Goal: Find specific page/section: Find specific page/section

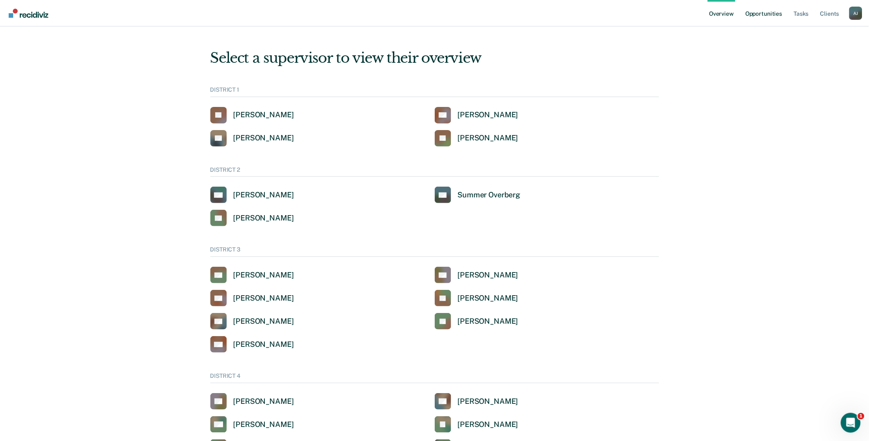
click at [769, 13] on link "Opportunities" at bounding box center [764, 13] width 40 height 26
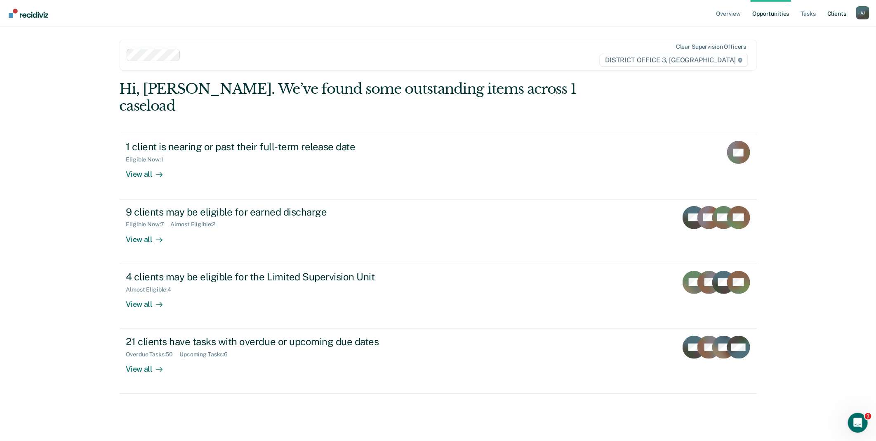
click at [837, 14] on link "Client s" at bounding box center [837, 13] width 22 height 26
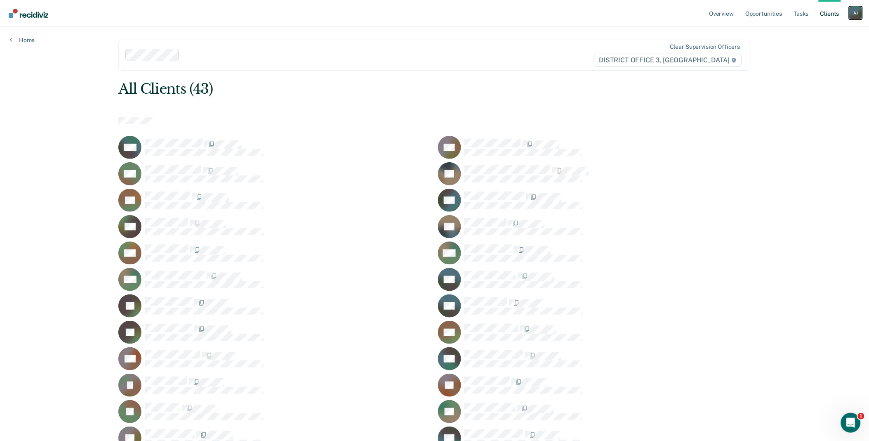
click at [861, 13] on div "A J" at bounding box center [856, 12] width 13 height 13
click at [814, 51] on link "Go to Operations" at bounding box center [823, 54] width 66 height 7
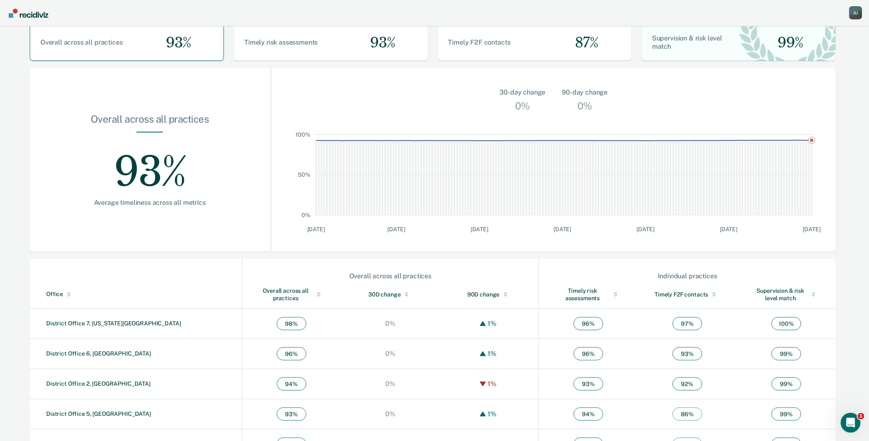
scroll to position [134, 0]
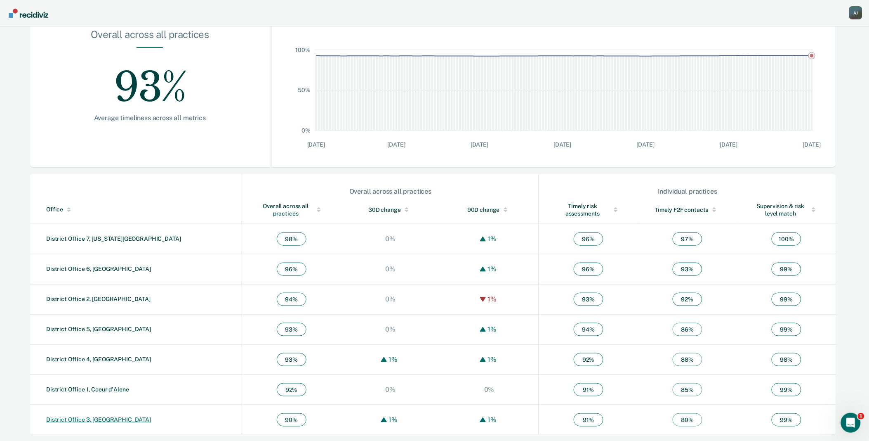
click at [104, 418] on link "District Office 3, [GEOGRAPHIC_DATA]" at bounding box center [98, 419] width 105 height 7
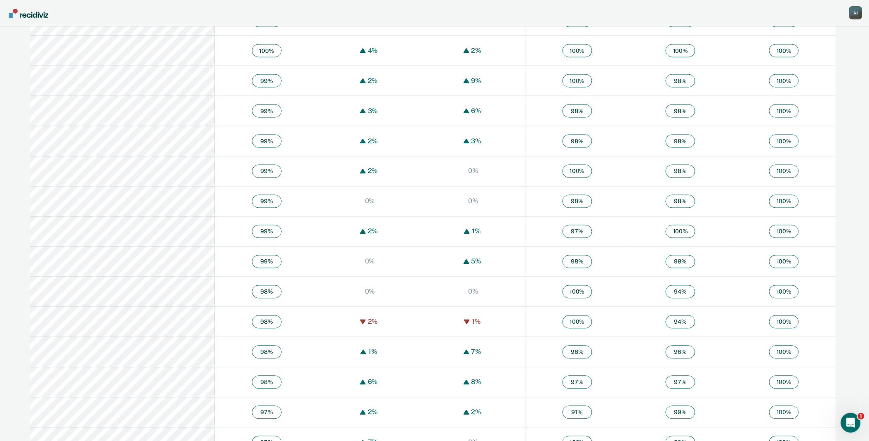
scroll to position [183, 0]
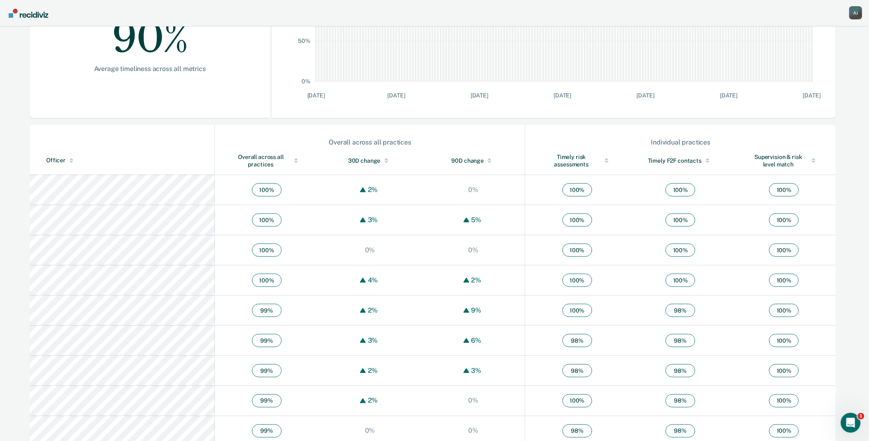
click at [247, 153] on div "Overall across all practices" at bounding box center [266, 160] width 71 height 15
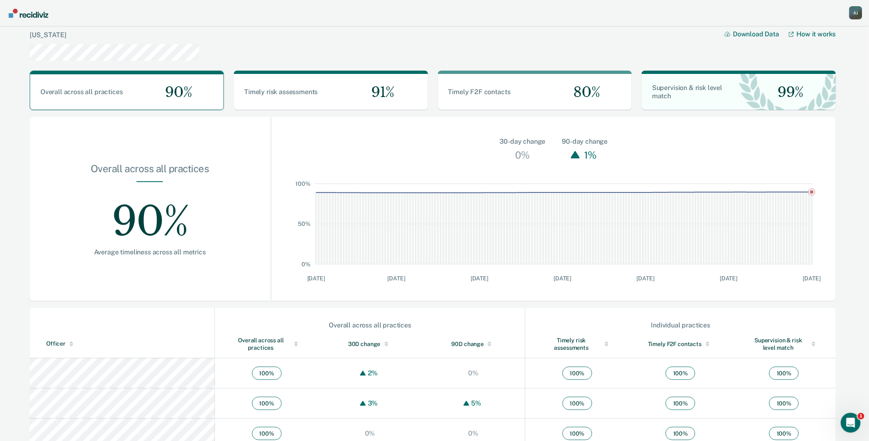
click at [294, 342] on div at bounding box center [296, 342] width 4 height 2
